Goal: Transaction & Acquisition: Book appointment/travel/reservation

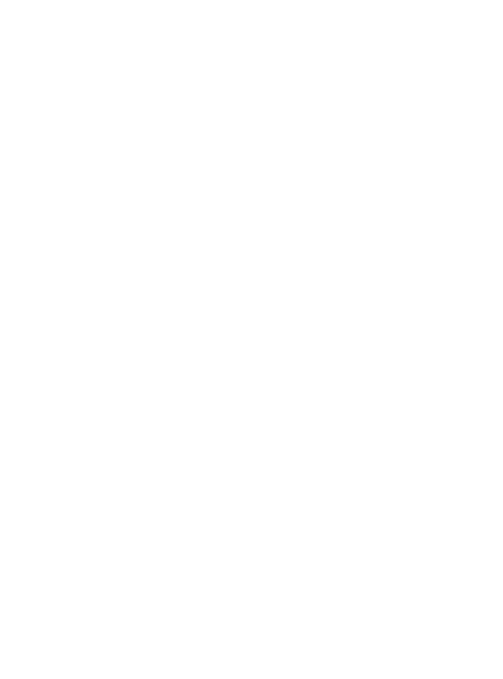
scroll to position [474, 0]
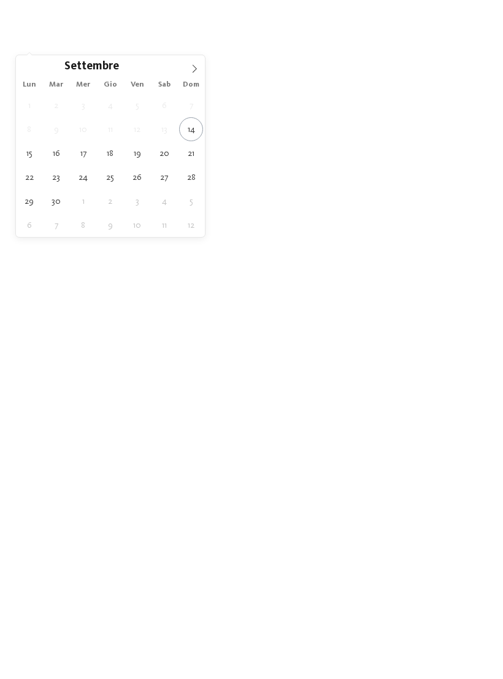
click at [196, 66] on icon at bounding box center [194, 68] width 9 height 9
click at [196, 69] on icon at bounding box center [194, 68] width 9 height 9
type div "[DATE]"
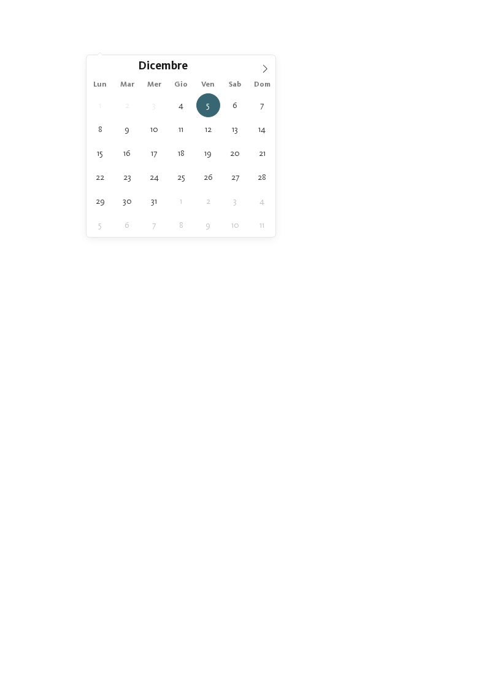
type div "08.12.2025"
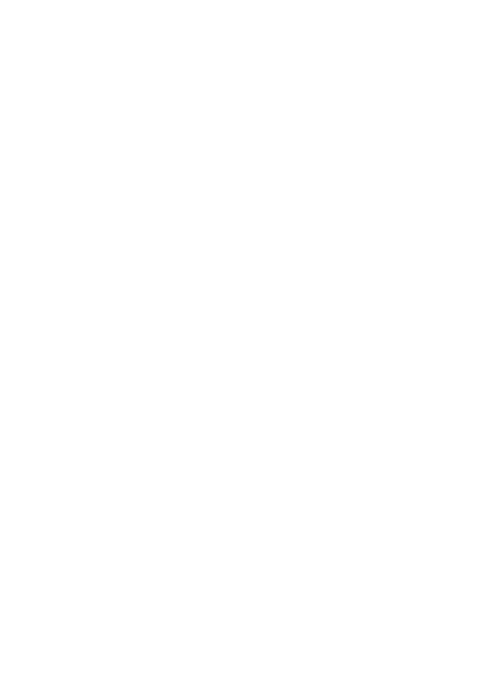
click at [66, 31] on span "[DATE]" at bounding box center [49, 26] width 36 height 9
click at [125, 31] on span "08.12.2025" at bounding box center [120, 26] width 36 height 9
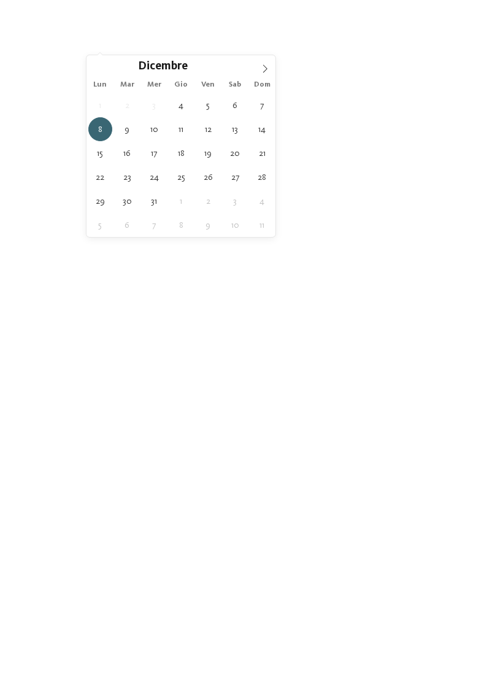
click at [58, 31] on div "[DATE]" at bounding box center [49, 26] width 42 height 10
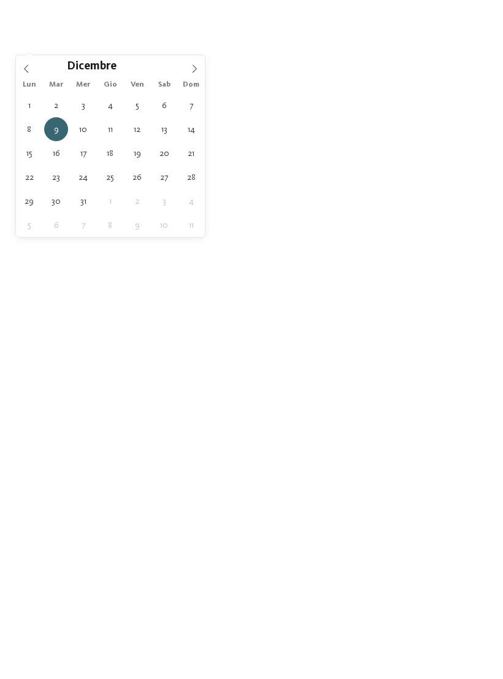
type div "[DATE]"
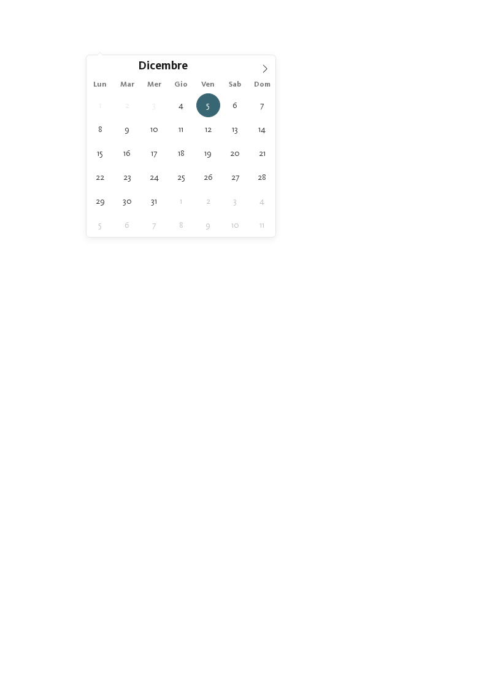
click at [126, 31] on span "05.12.2025" at bounding box center [120, 26] width 36 height 9
type div "[DATE]"
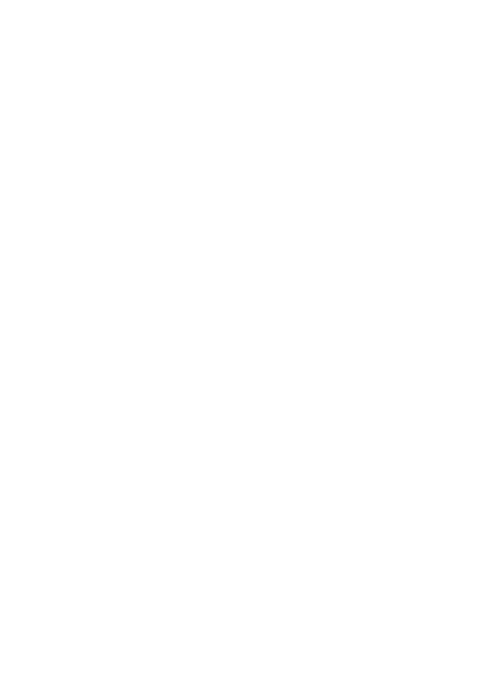
click at [211, 31] on div "Regione" at bounding box center [191, 26] width 42 height 10
click at [331, 272] on div at bounding box center [325, 278] width 12 height 12
click at [258, 416] on span "accetta" at bounding box center [251, 420] width 34 height 9
click at [278, 31] on span "I miei desideri" at bounding box center [265, 26] width 42 height 9
click at [225, 173] on div at bounding box center [227, 179] width 12 height 12
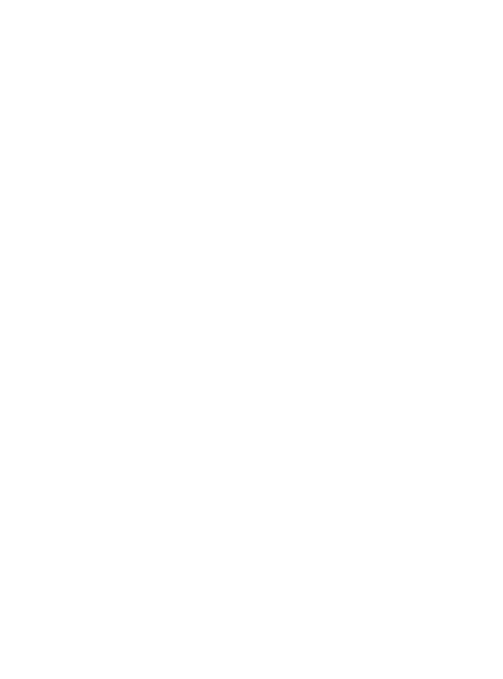
click at [226, 397] on div at bounding box center [227, 403] width 12 height 12
click at [422, 148] on div at bounding box center [423, 154] width 12 height 12
click at [425, 173] on div at bounding box center [423, 179] width 12 height 12
click at [476, 212] on icon at bounding box center [479, 222] width 26 height 21
click at [231, 496] on div at bounding box center [227, 502] width 12 height 12
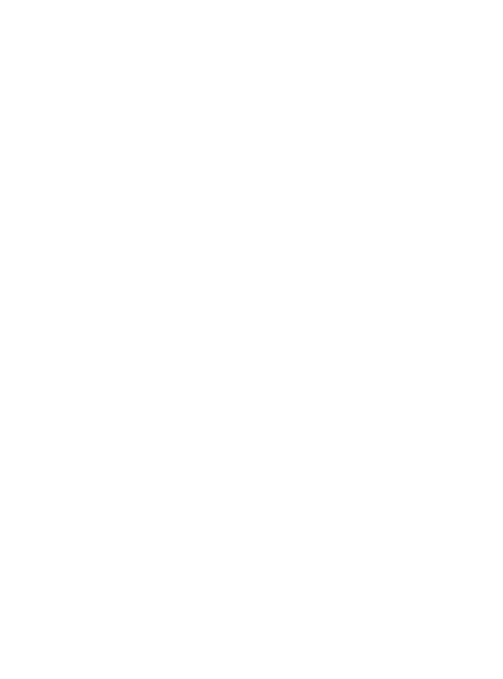
click at [269, 558] on div "accetta" at bounding box center [252, 570] width 356 height 25
click at [368, 31] on span "Family Experiences" at bounding box center [348, 26] width 56 height 9
click at [264, 477] on span "accetta" at bounding box center [251, 481] width 34 height 9
click at [460, 156] on link "trova l’hotel" at bounding box center [453, 145] width 67 height 21
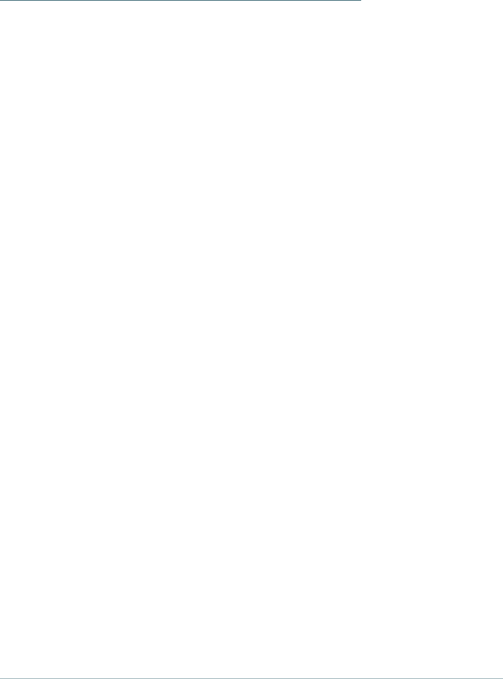
scroll to position [697, 0]
click at [201, 242] on div "Offerte" at bounding box center [194, 252] width 106 height 53
